Goal: Complete application form: Complete application form

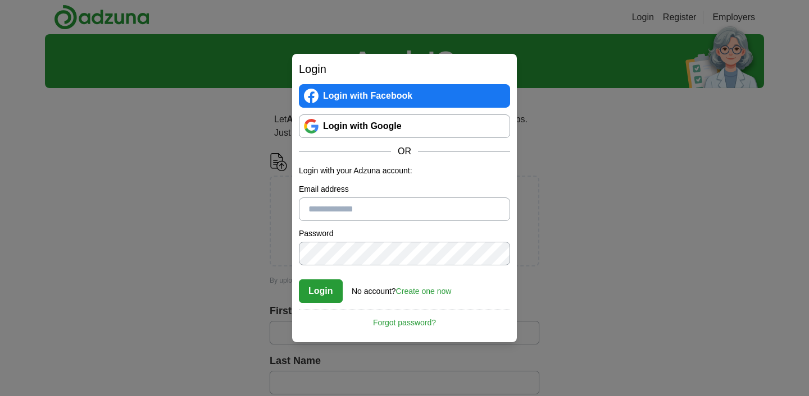
click at [349, 129] on link "Login with Google" at bounding box center [404, 127] width 211 height 24
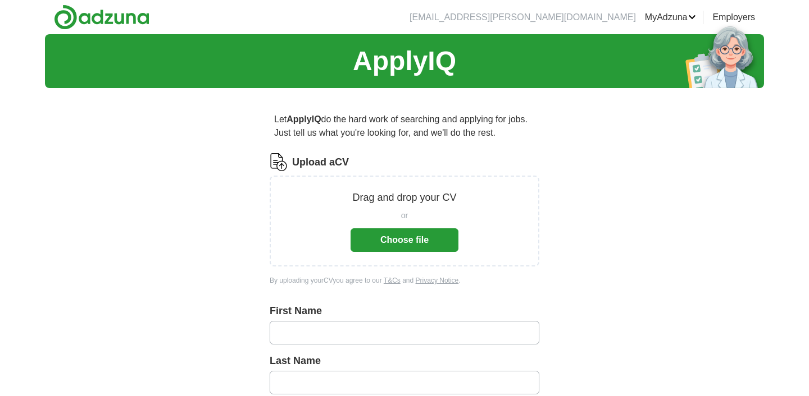
click at [404, 220] on span "or" at bounding box center [404, 216] width 7 height 12
click at [400, 249] on button "Choose file" at bounding box center [404, 241] width 108 height 24
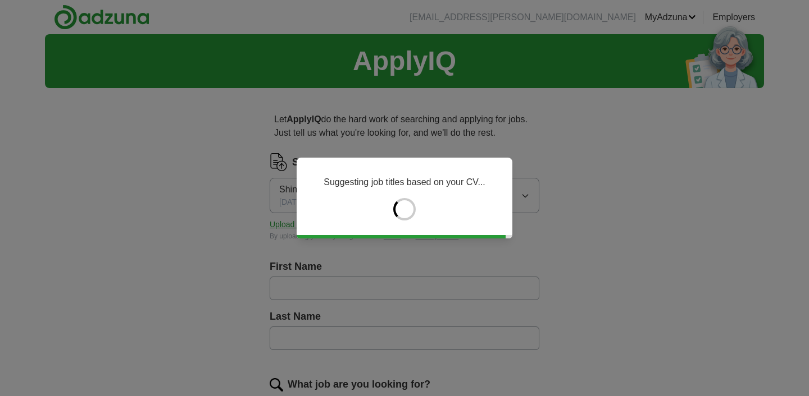
type input "*******"
type input "********"
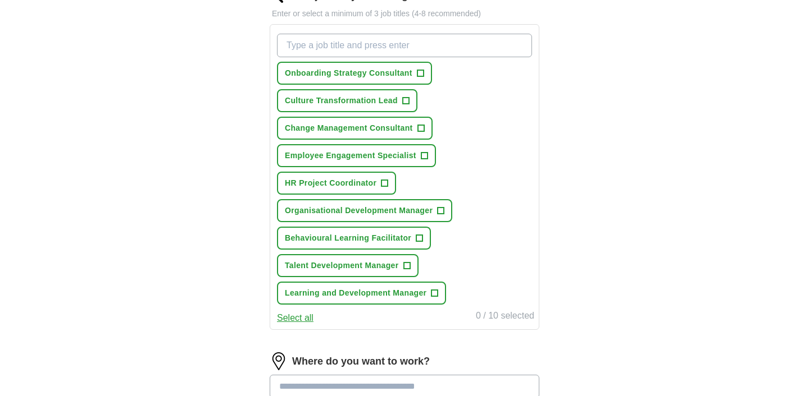
scroll to position [391, 0]
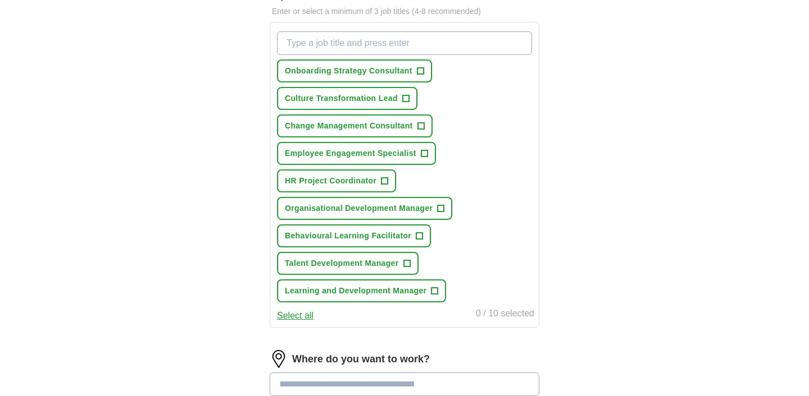
click at [300, 316] on button "Select all" at bounding box center [295, 315] width 36 height 13
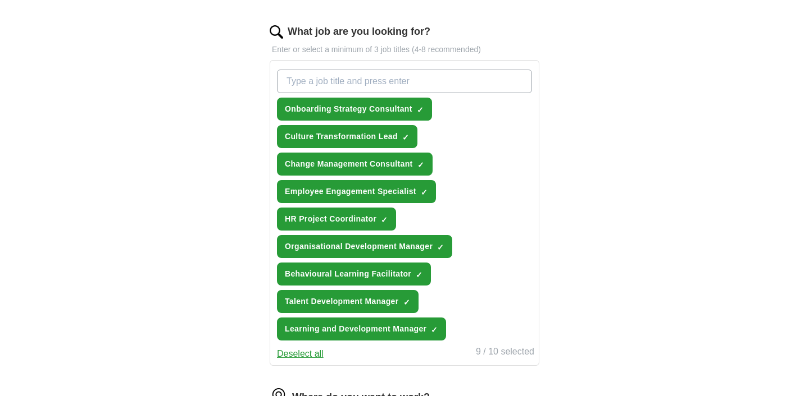
scroll to position [349, 0]
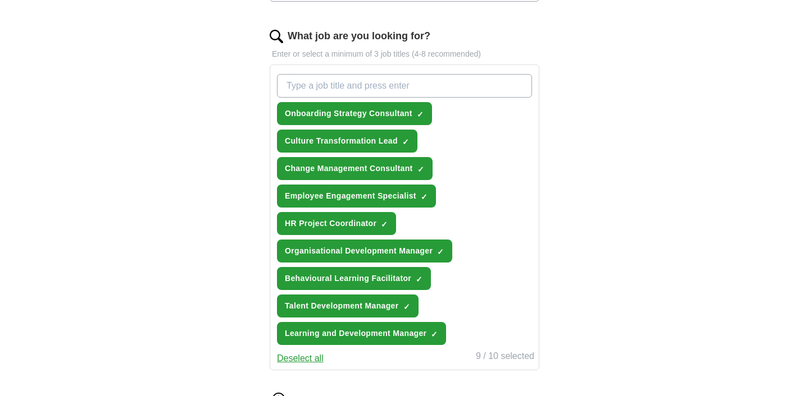
click at [368, 85] on input "What job are you looking for?" at bounding box center [404, 86] width 255 height 24
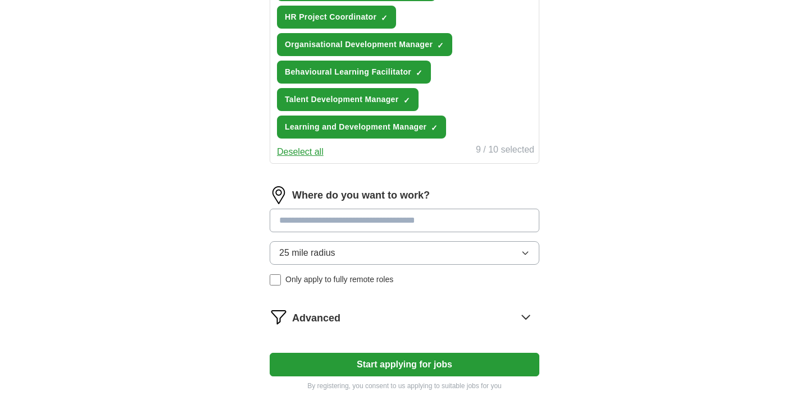
scroll to position [556, 0]
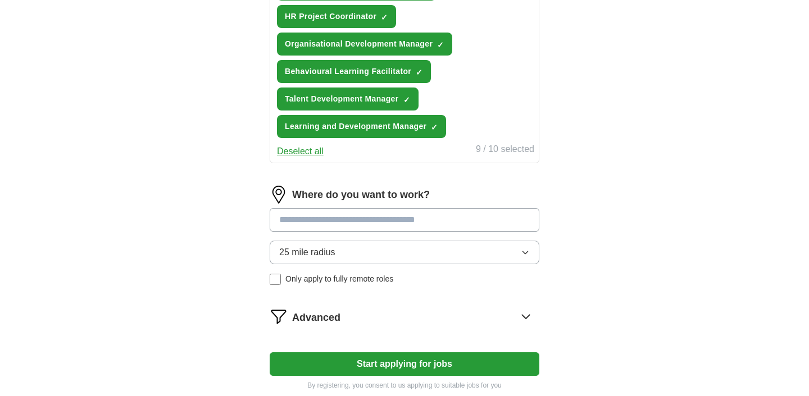
click at [346, 219] on input at bounding box center [405, 220] width 270 height 24
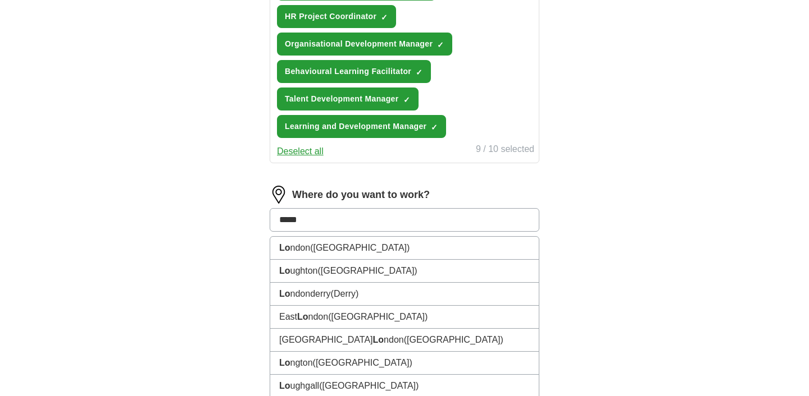
type input "******"
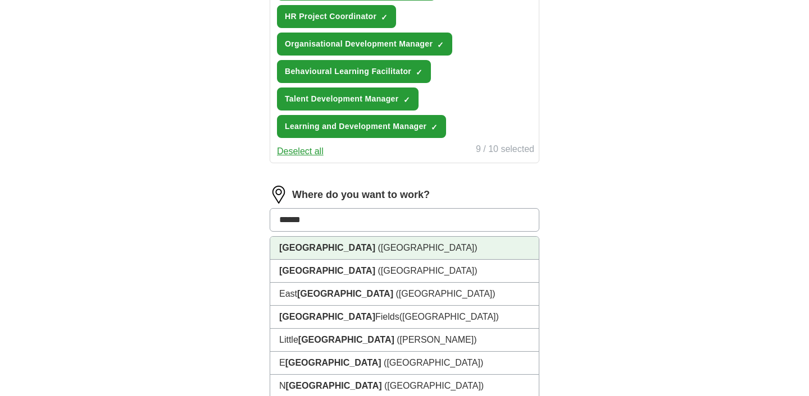
click at [321, 254] on li "[GEOGRAPHIC_DATA] ([GEOGRAPHIC_DATA])" at bounding box center [404, 248] width 268 height 23
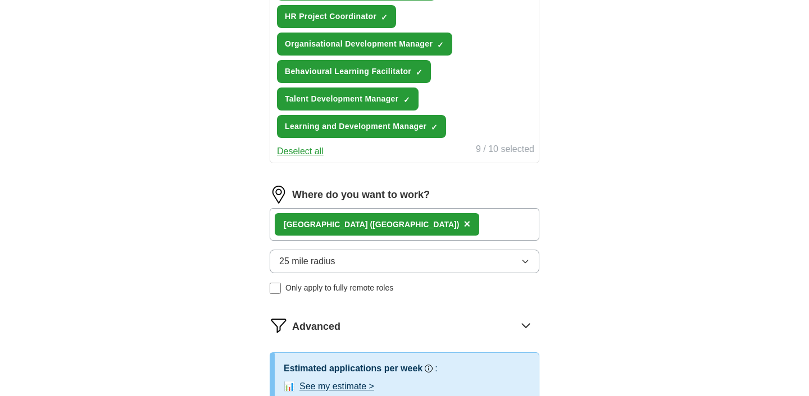
click at [427, 216] on div "[GEOGRAPHIC_DATA] ([GEOGRAPHIC_DATA]) ×" at bounding box center [405, 224] width 270 height 33
click at [424, 227] on div "[GEOGRAPHIC_DATA] ([GEOGRAPHIC_DATA]) ×" at bounding box center [405, 224] width 270 height 33
click at [346, 254] on button "25 mile radius" at bounding box center [405, 262] width 270 height 24
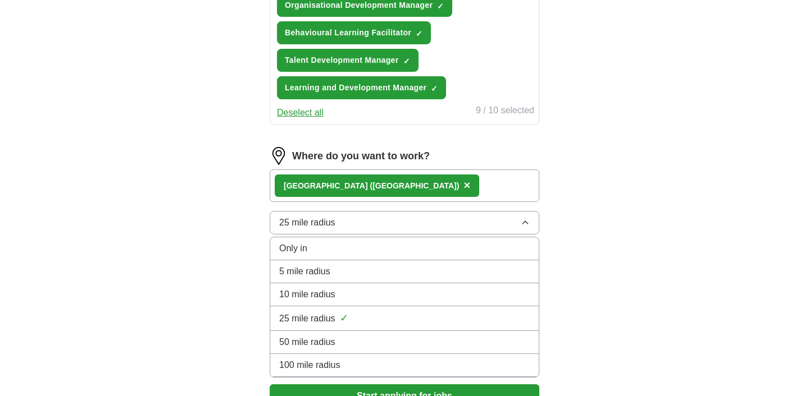
scroll to position [599, 0]
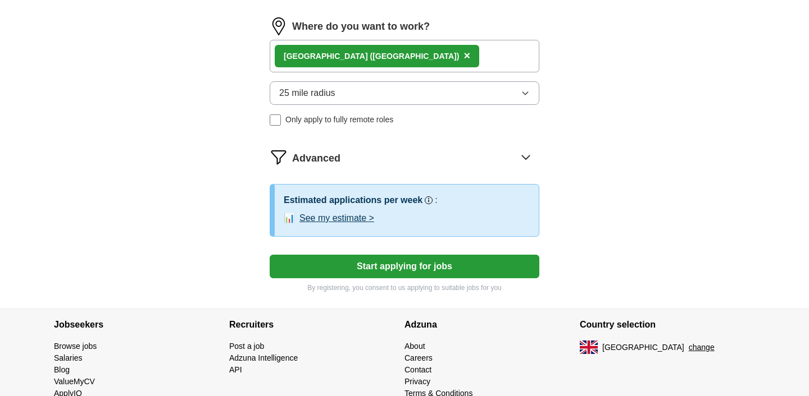
scroll to position [729, 0]
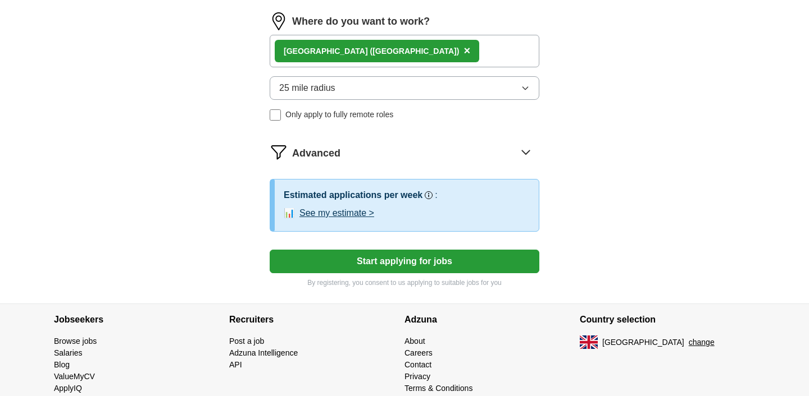
click at [371, 262] on button "Start applying for jobs" at bounding box center [405, 262] width 270 height 24
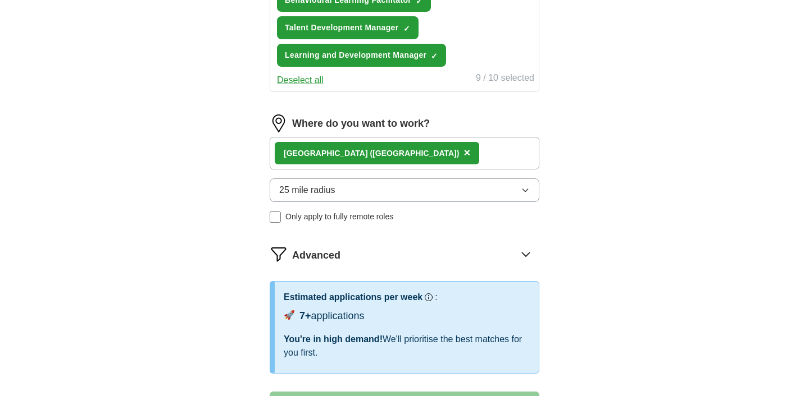
select select "**"
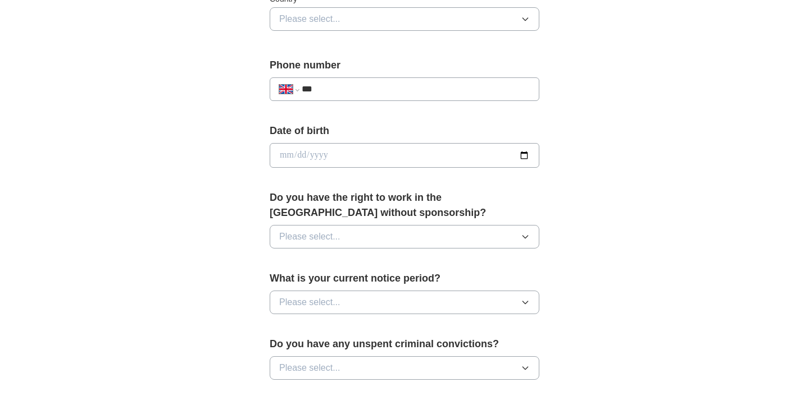
scroll to position [400, 0]
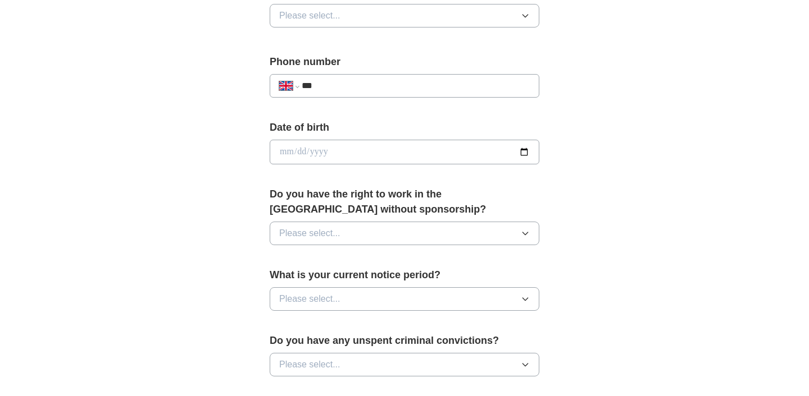
click at [312, 234] on span "Please select..." at bounding box center [309, 233] width 61 height 13
click at [309, 286] on div "No" at bounding box center [404, 282] width 250 height 13
click at [335, 299] on span "Please select..." at bounding box center [309, 299] width 61 height 13
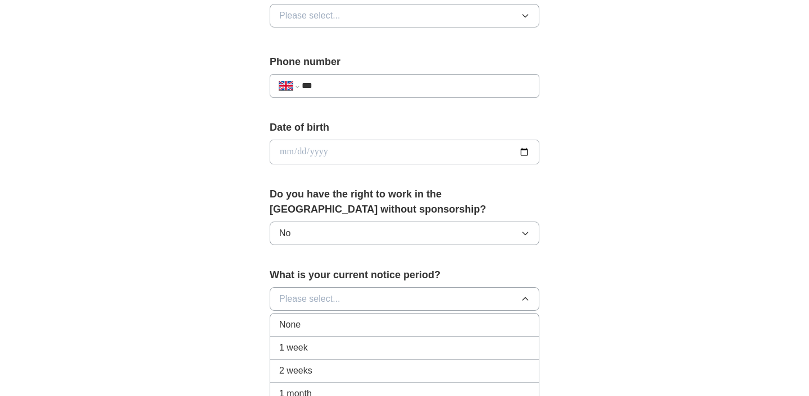
click at [328, 329] on div "None" at bounding box center [404, 324] width 250 height 13
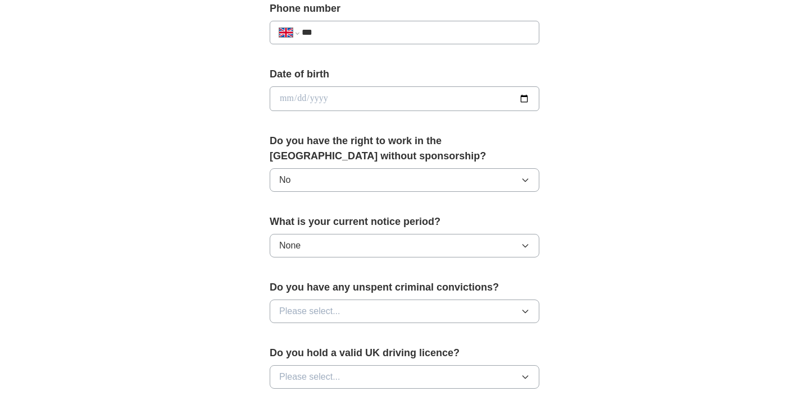
scroll to position [457, 0]
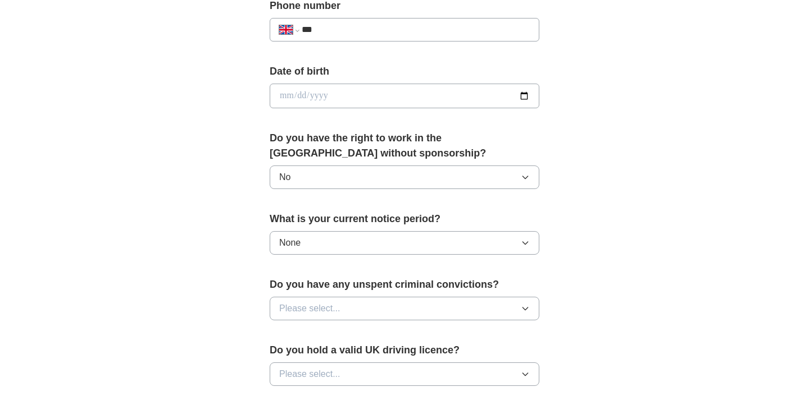
click at [331, 312] on span "Please select..." at bounding box center [309, 308] width 61 height 13
click at [314, 366] on li "No" at bounding box center [404, 357] width 268 height 23
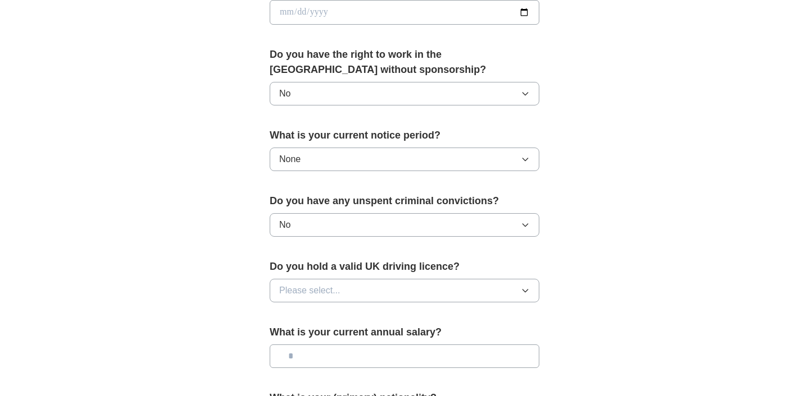
scroll to position [565, 0]
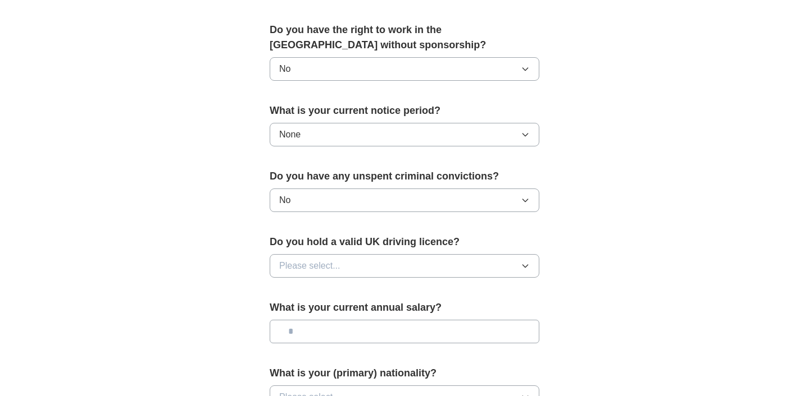
click at [320, 255] on button "Please select..." at bounding box center [405, 266] width 270 height 24
click at [314, 319] on div "No" at bounding box center [404, 314] width 250 height 13
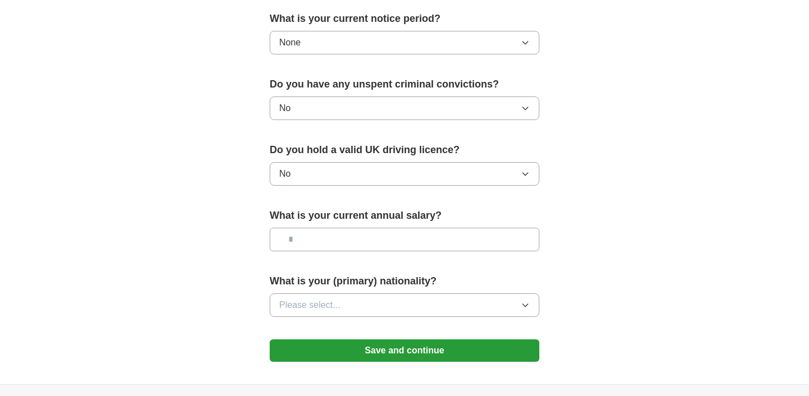
scroll to position [658, 0]
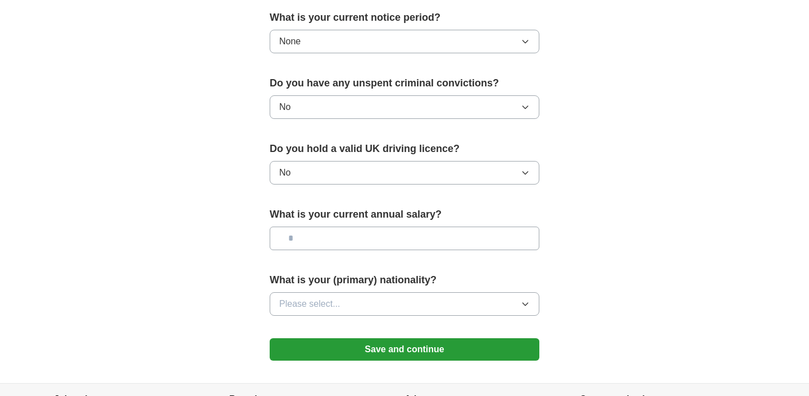
click at [315, 312] on button "Please select..." at bounding box center [405, 305] width 270 height 24
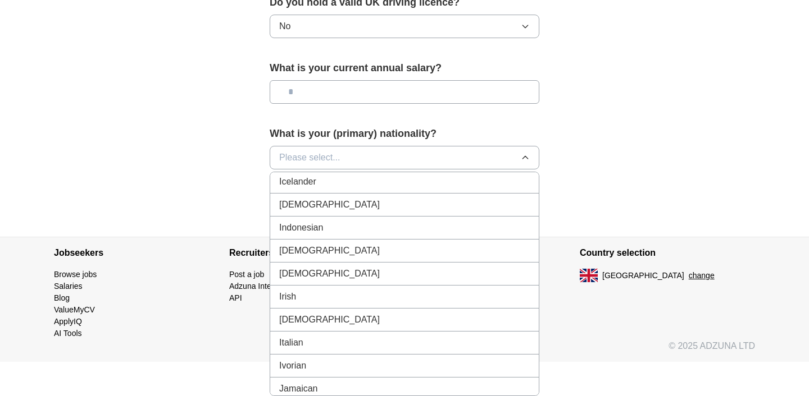
scroll to position [1819, 0]
click at [316, 196] on li "Indian" at bounding box center [404, 206] width 268 height 23
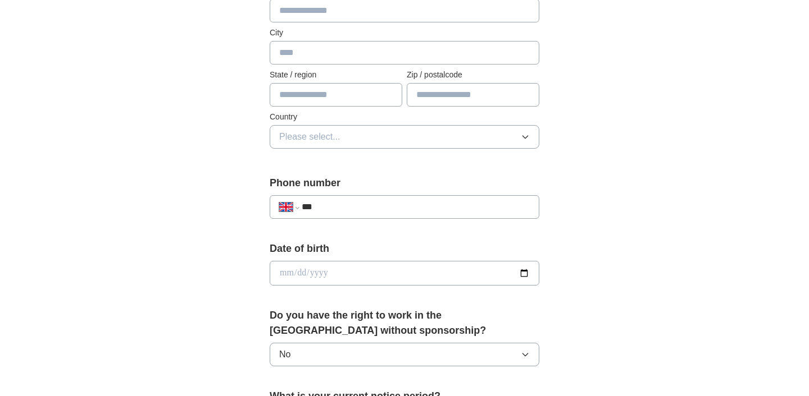
scroll to position [255, 0]
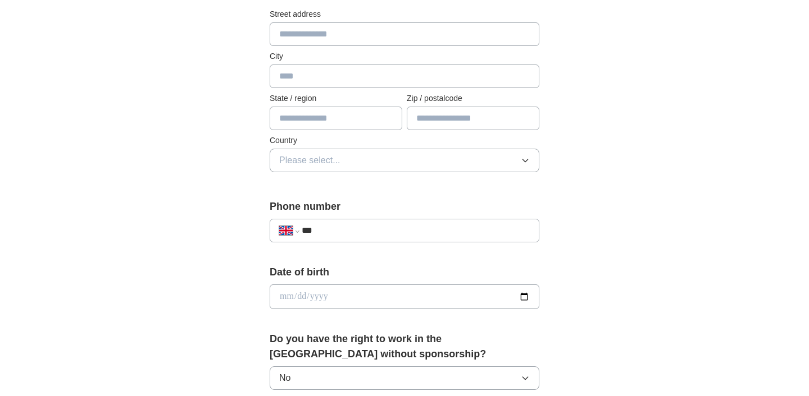
click at [363, 230] on input "***" at bounding box center [416, 230] width 228 height 13
type input "**********"
click at [354, 157] on button "Please select..." at bounding box center [405, 161] width 270 height 24
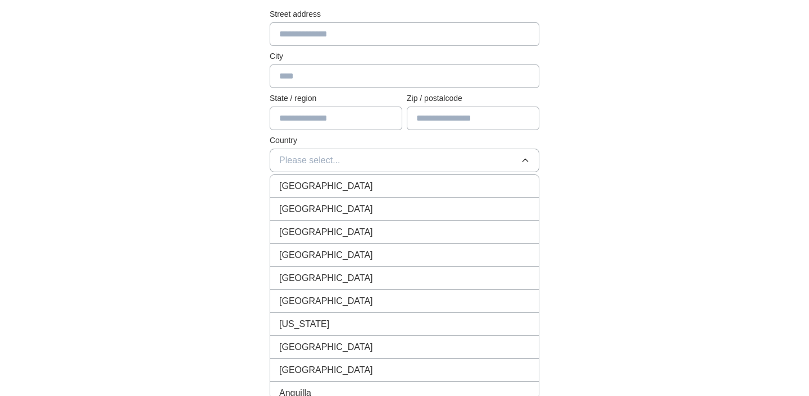
click at [349, 181] on div "[GEOGRAPHIC_DATA]" at bounding box center [404, 186] width 250 height 13
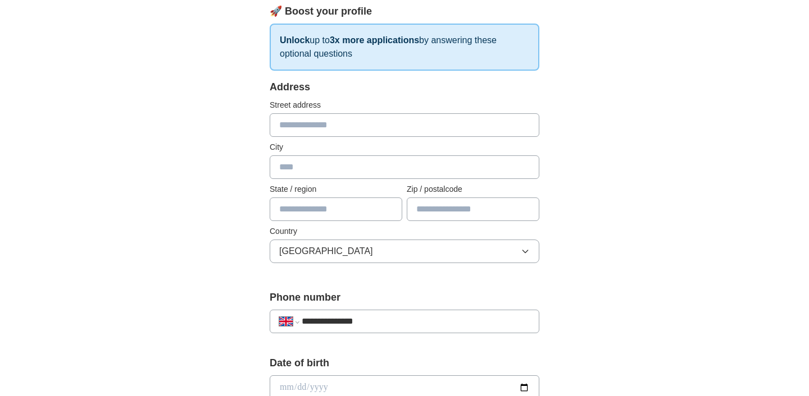
scroll to position [155, 0]
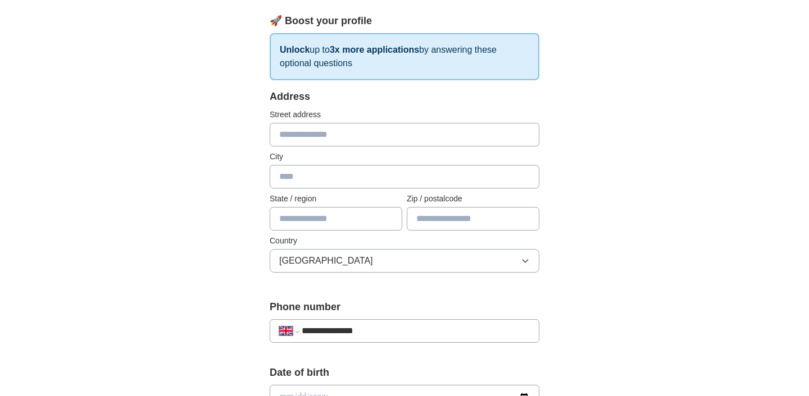
click at [340, 148] on div "Address Street address City State / region Zip / postalcode Country United King…" at bounding box center [405, 187] width 270 height 197
click at [340, 131] on input "text" at bounding box center [405, 135] width 270 height 24
type input "**********"
click at [307, 225] on input "text" at bounding box center [336, 219] width 133 height 24
type input "******"
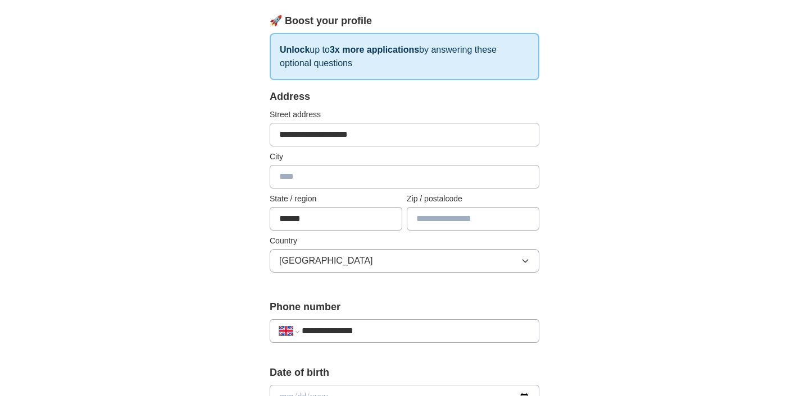
click at [463, 226] on input "text" at bounding box center [473, 219] width 133 height 24
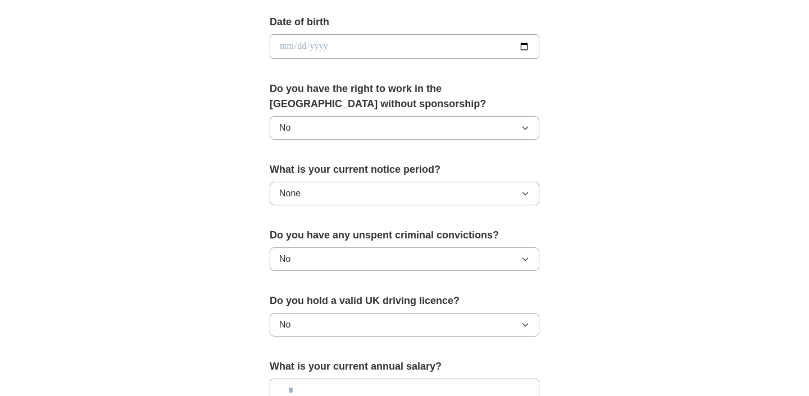
scroll to position [770, 0]
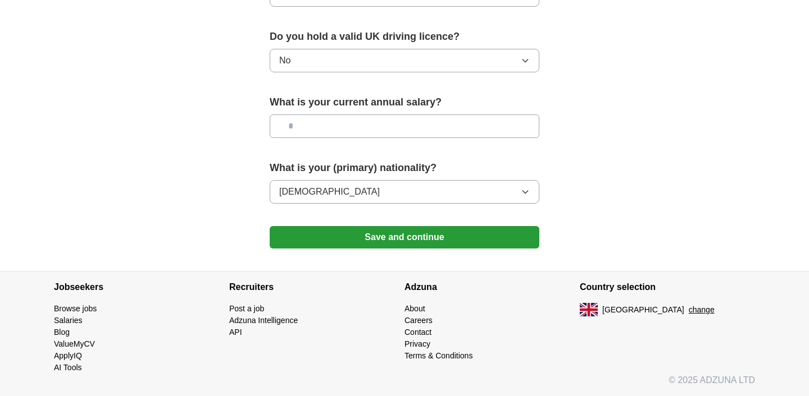
type input "*******"
click at [421, 232] on button "Save and continue" at bounding box center [405, 237] width 270 height 22
